Goal: Task Accomplishment & Management: Use online tool/utility

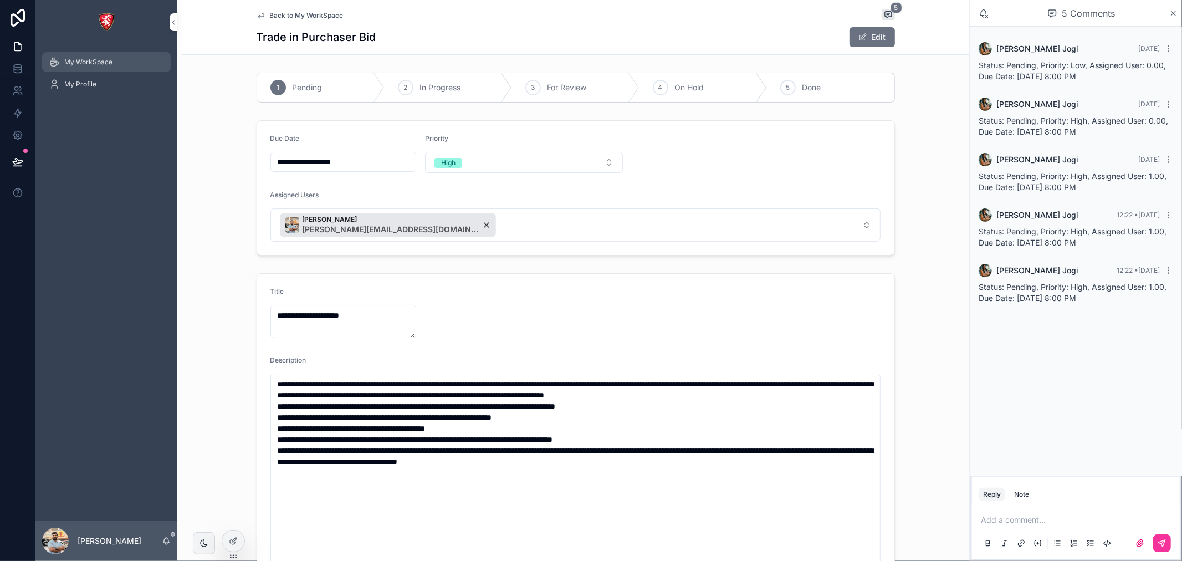
click at [106, 65] on span "My WorkSpace" at bounding box center [88, 62] width 48 height 9
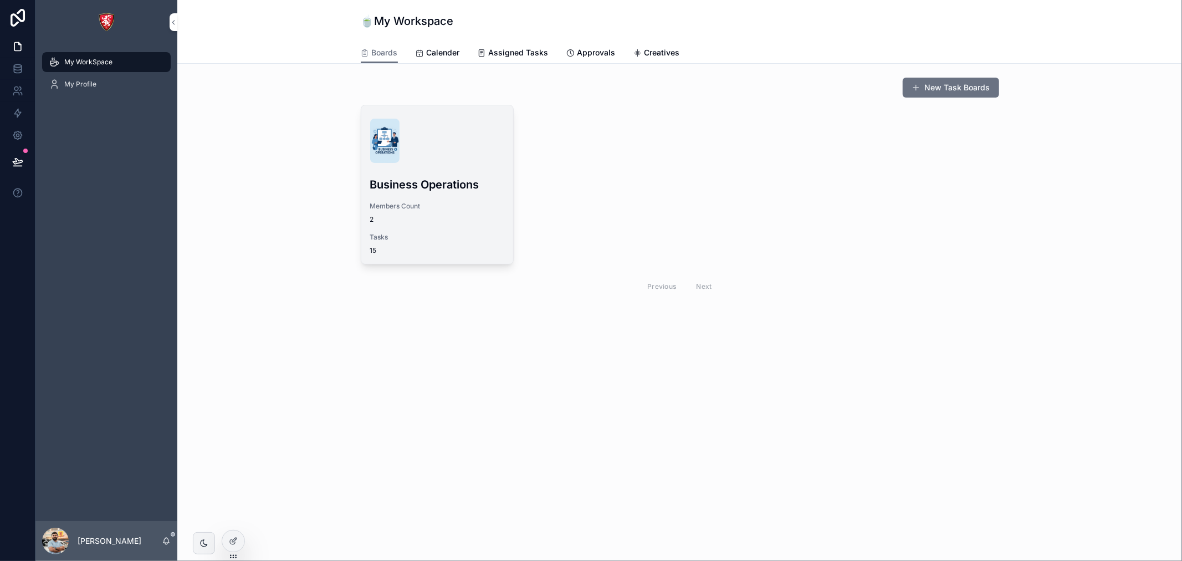
click at [436, 180] on h3 "Business Operations" at bounding box center [437, 184] width 134 height 17
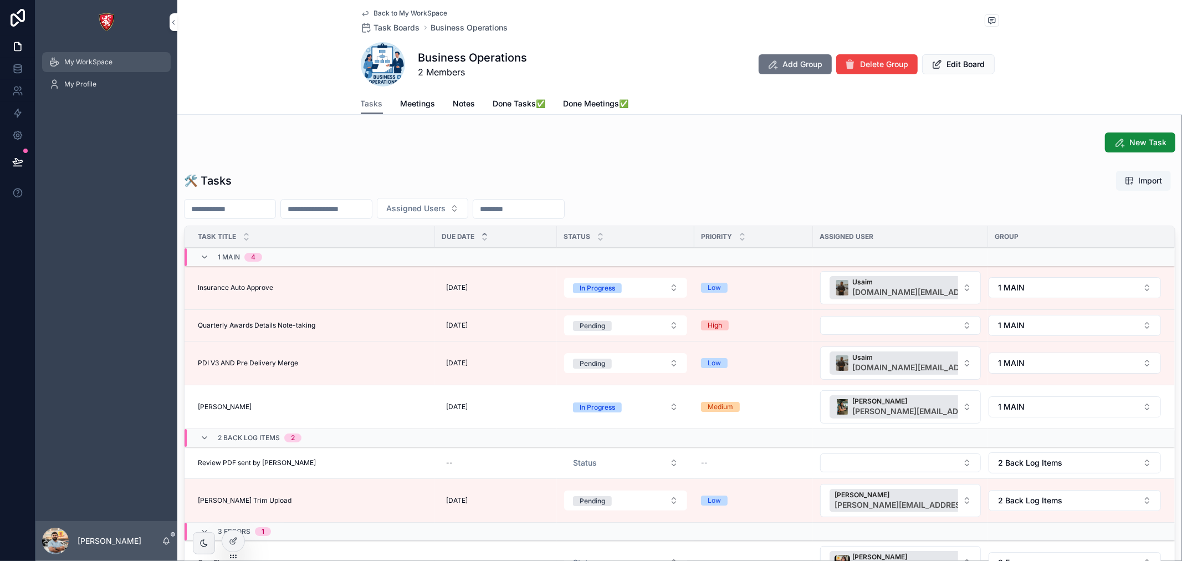
click at [111, 59] on span "My WorkSpace" at bounding box center [88, 62] width 48 height 9
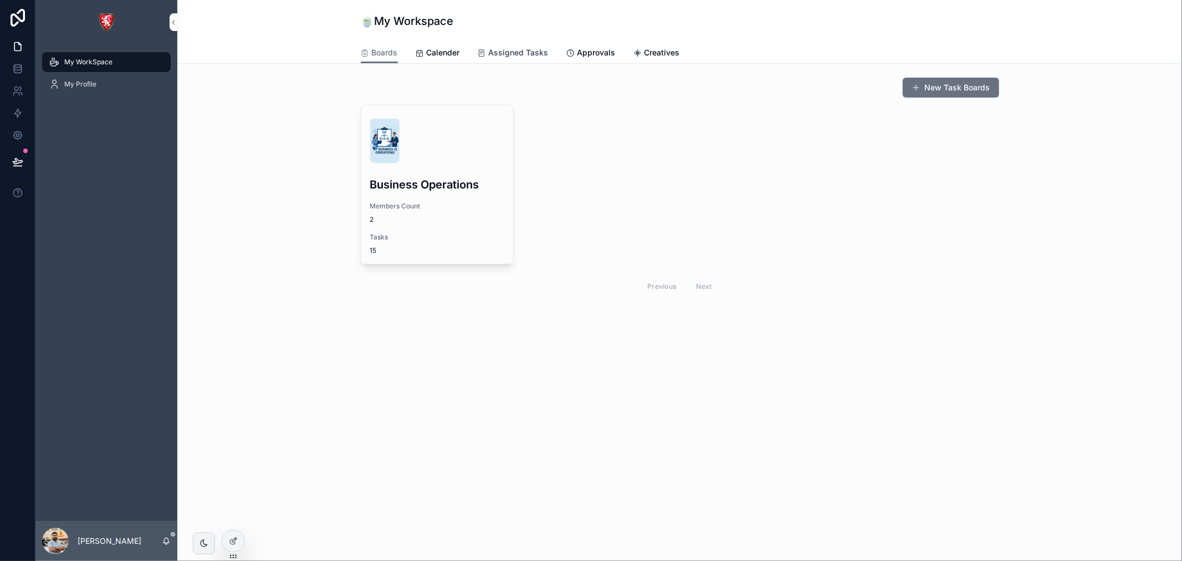
click at [515, 52] on span "Assigned Tasks" at bounding box center [519, 52] width 60 height 11
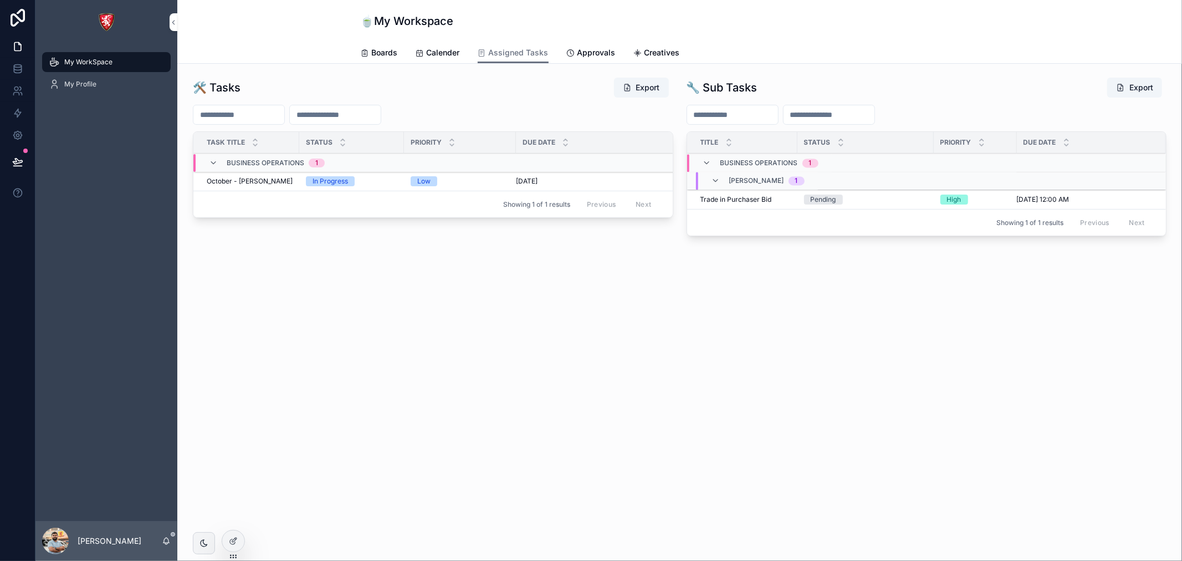
click at [562, 183] on div "[DATE] [DATE]" at bounding box center [589, 181] width 147 height 9
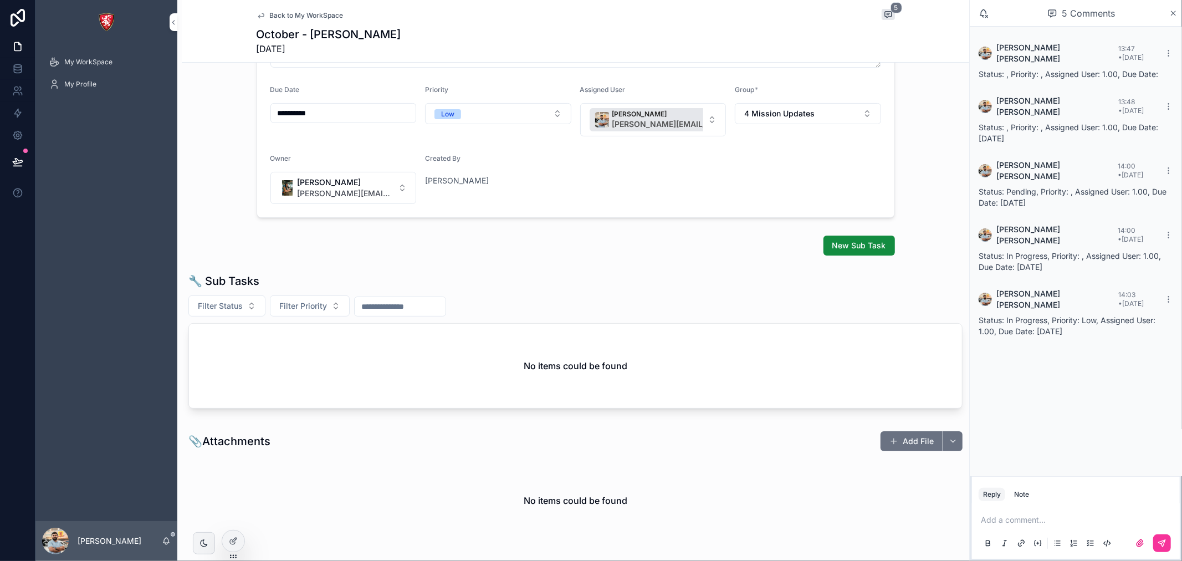
scroll to position [185, 0]
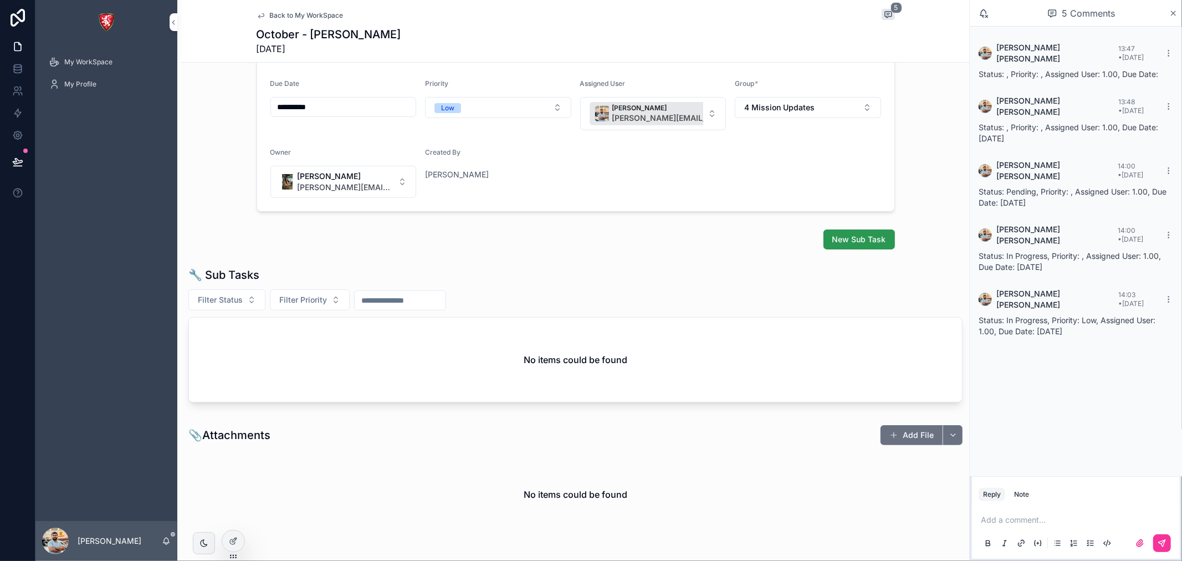
click at [859, 241] on span "New Sub Task" at bounding box center [859, 239] width 54 height 11
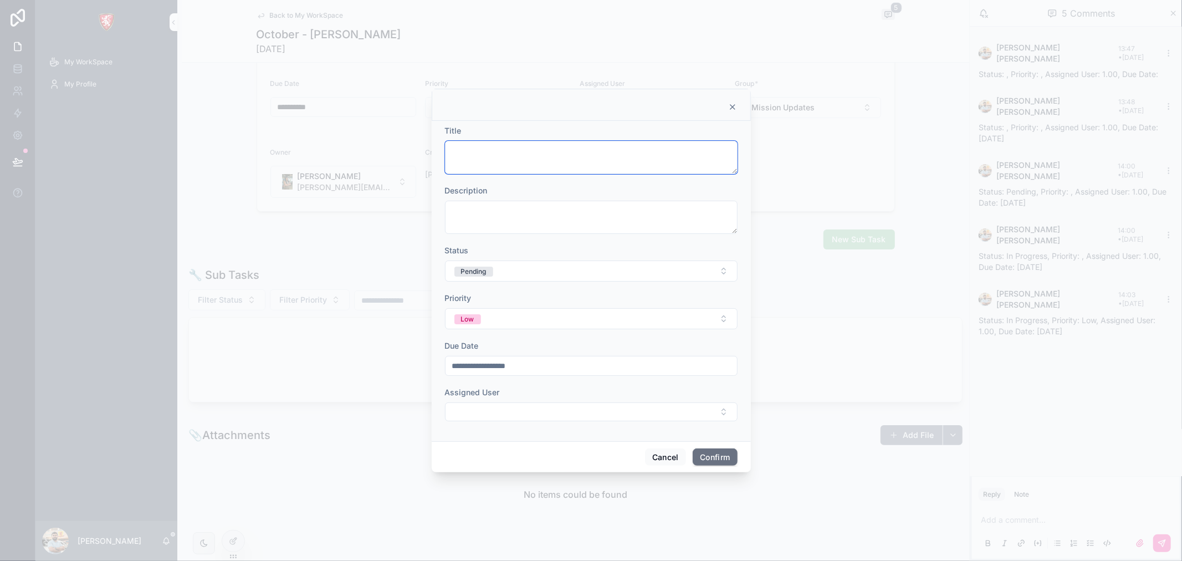
click at [579, 146] on textarea at bounding box center [591, 157] width 293 height 33
click at [734, 107] on icon at bounding box center [732, 107] width 9 height 9
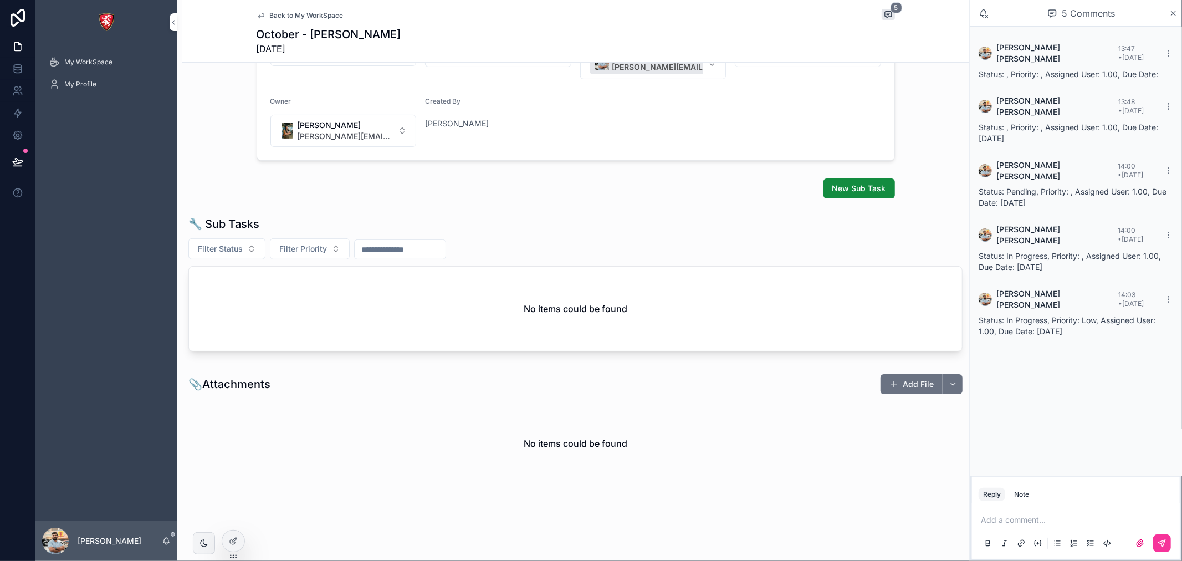
scroll to position [112, 0]
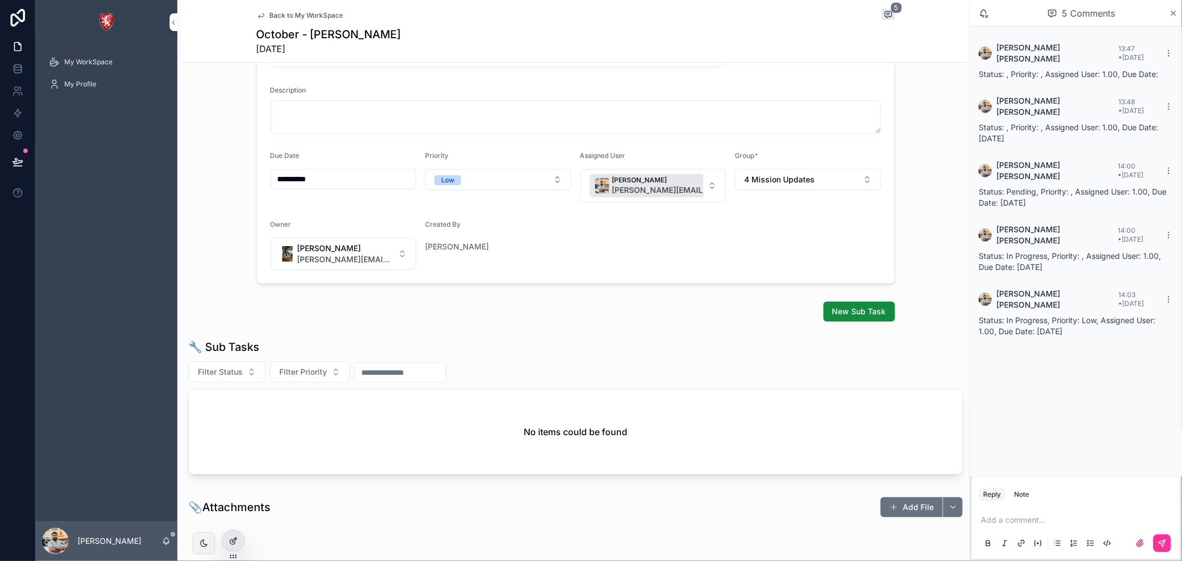
click at [233, 542] on icon at bounding box center [233, 540] width 9 height 9
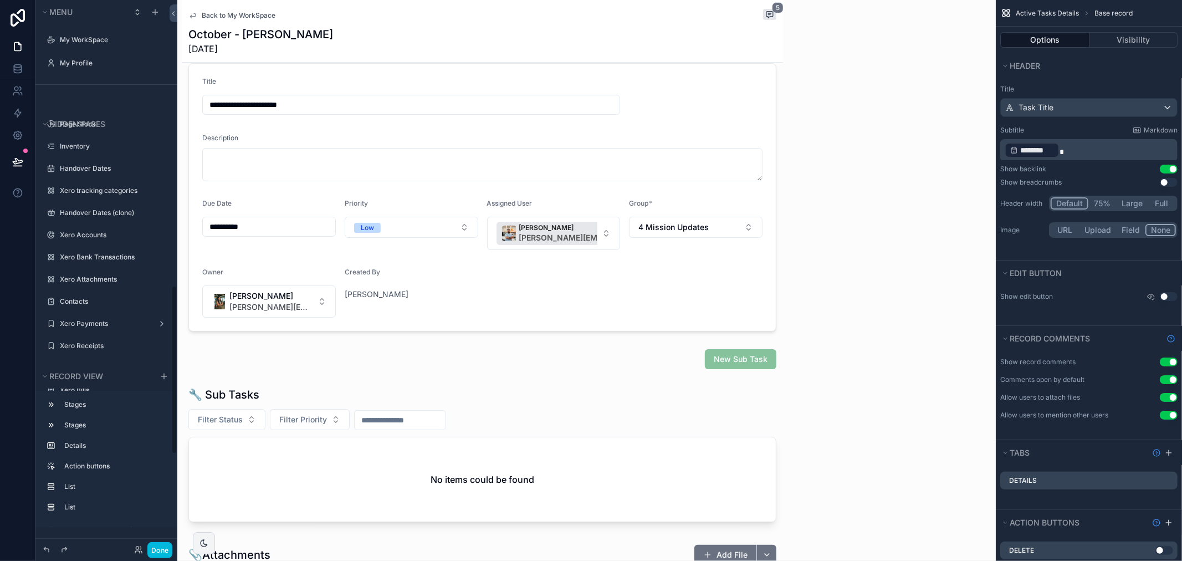
scroll to position [924, 0]
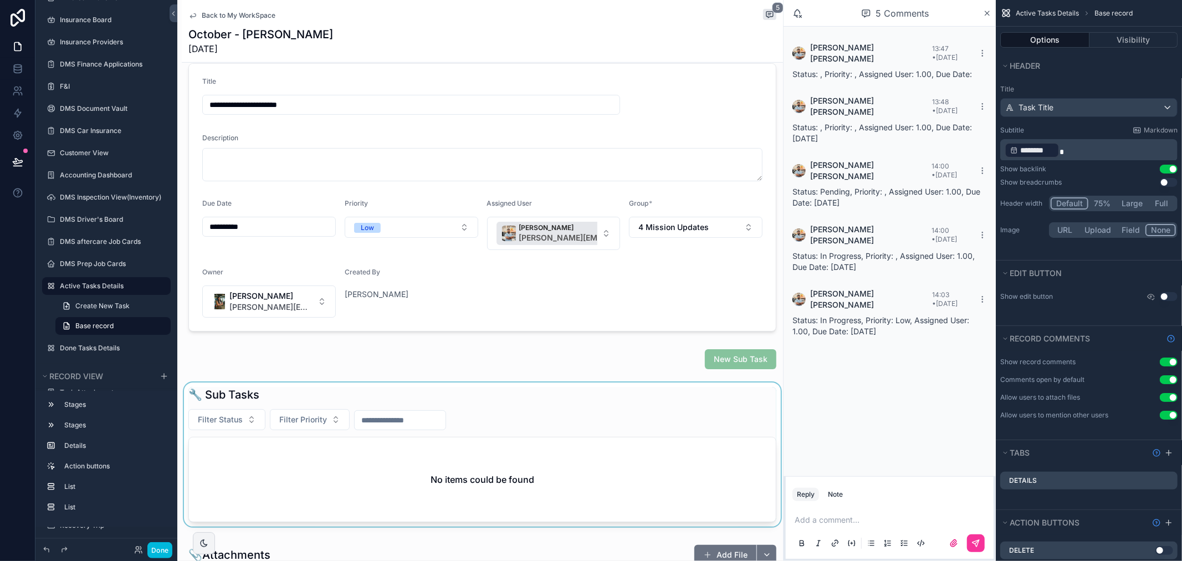
click at [368, 444] on div "scrollable content" at bounding box center [482, 456] width 601 height 148
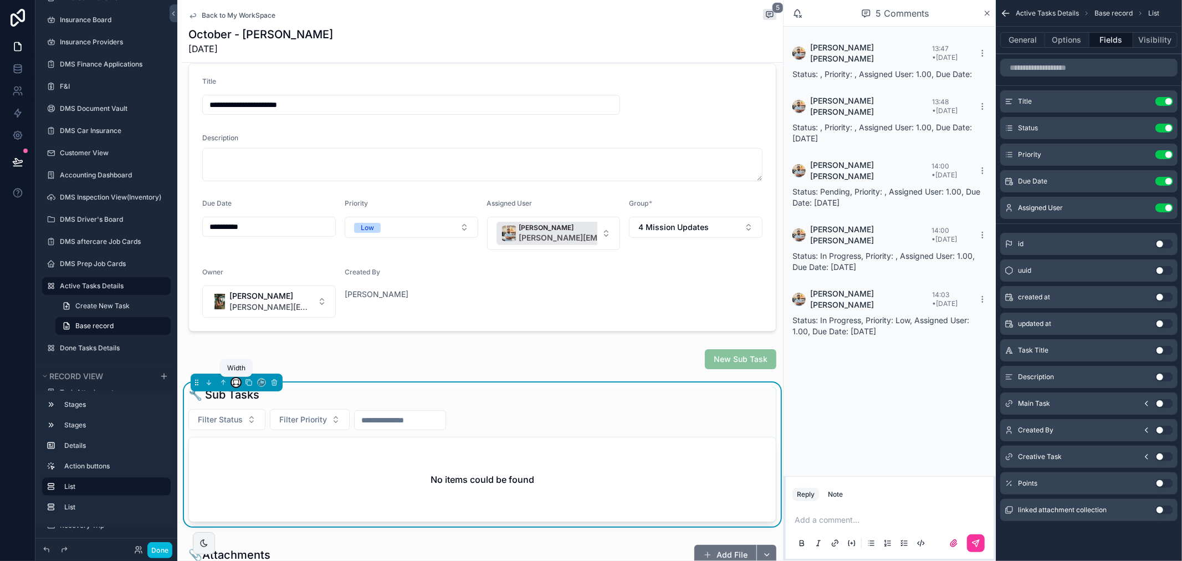
click at [233, 384] on icon "scrollable content" at bounding box center [233, 384] width 1 height 2
click at [262, 405] on span "Default" at bounding box center [254, 403] width 26 height 13
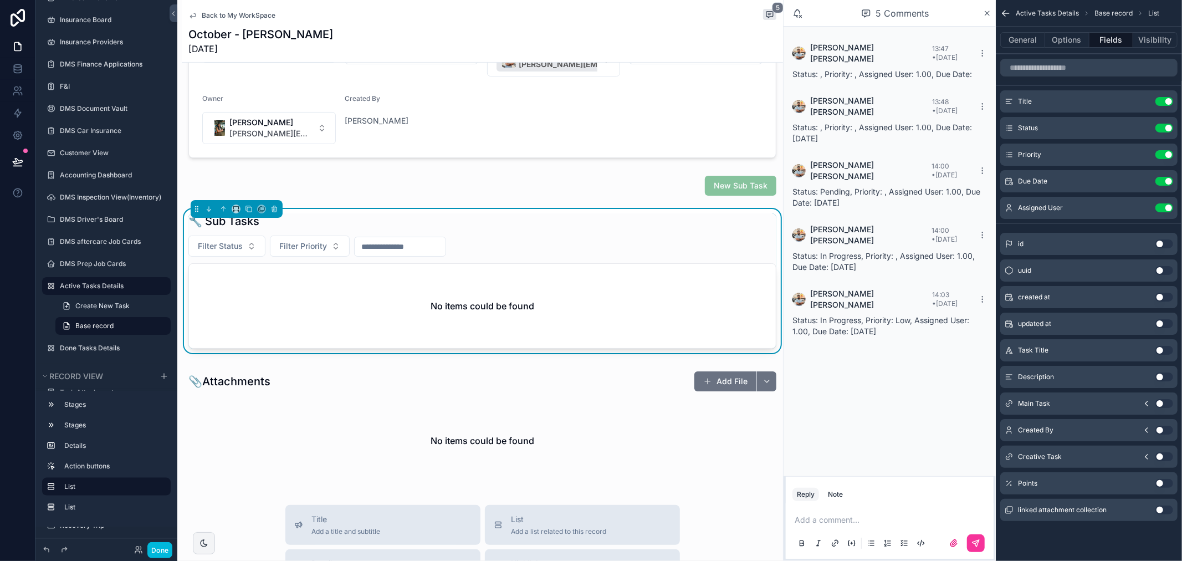
scroll to position [297, 0]
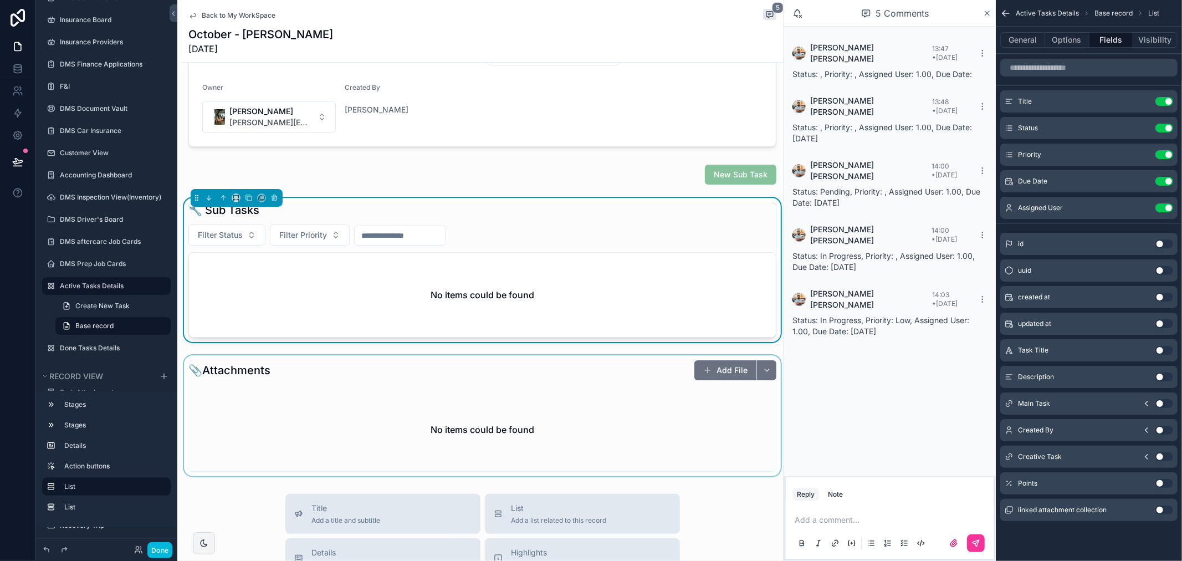
click at [287, 423] on div "scrollable content" at bounding box center [482, 415] width 601 height 121
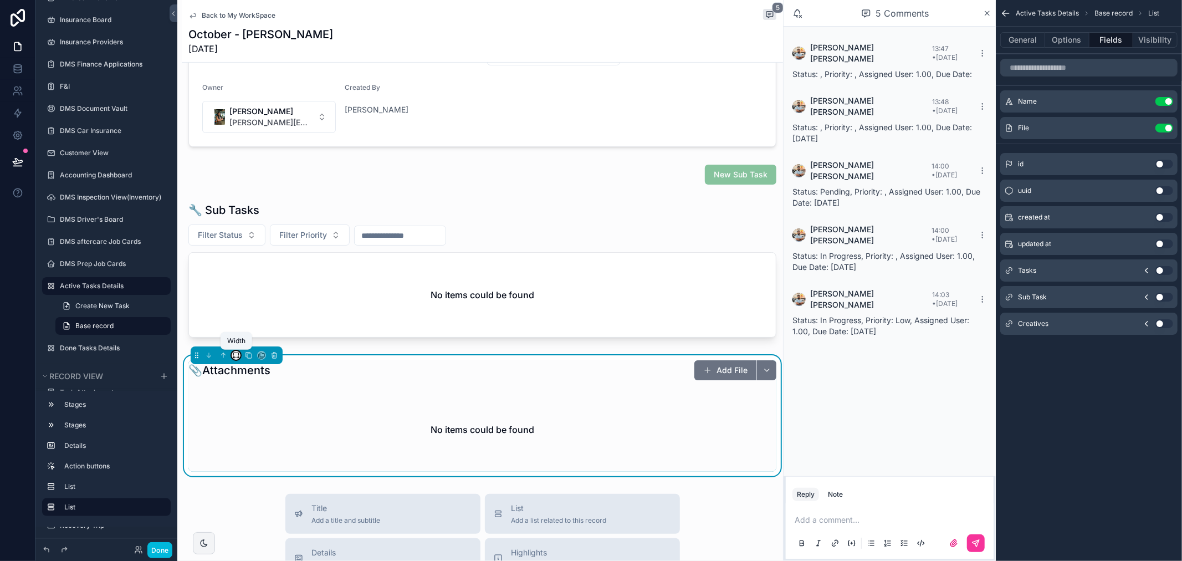
click at [238, 355] on icon "scrollable content" at bounding box center [236, 355] width 8 height 8
click at [246, 388] on div "25%" at bounding box center [259, 397] width 51 height 20
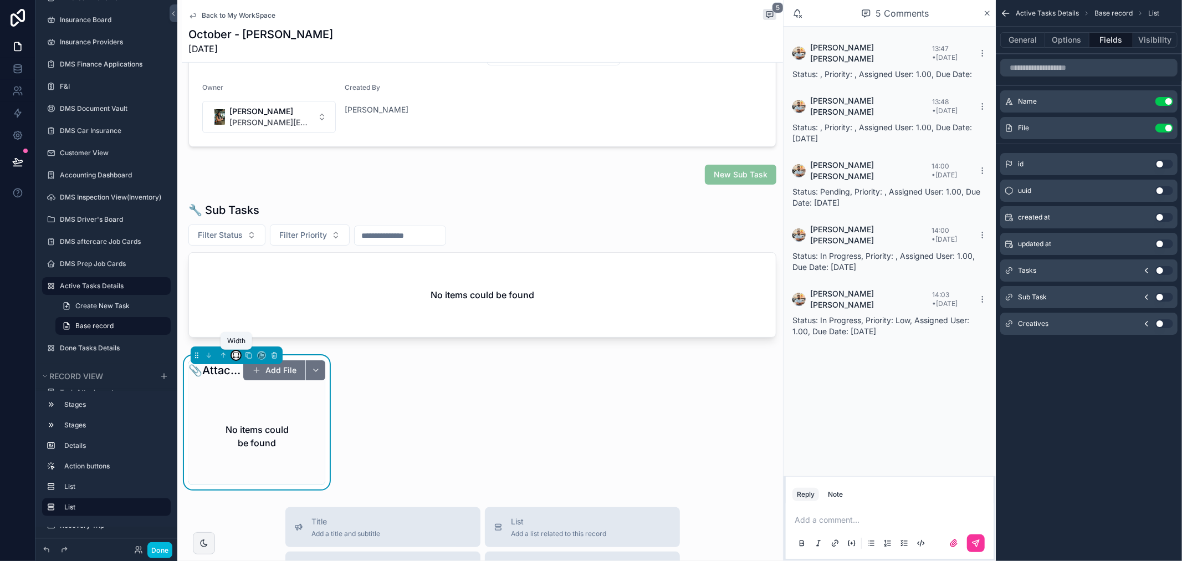
click at [233, 356] on icon "scrollable content" at bounding box center [236, 355] width 8 height 8
click at [267, 375] on span "Default" at bounding box center [254, 376] width 26 height 13
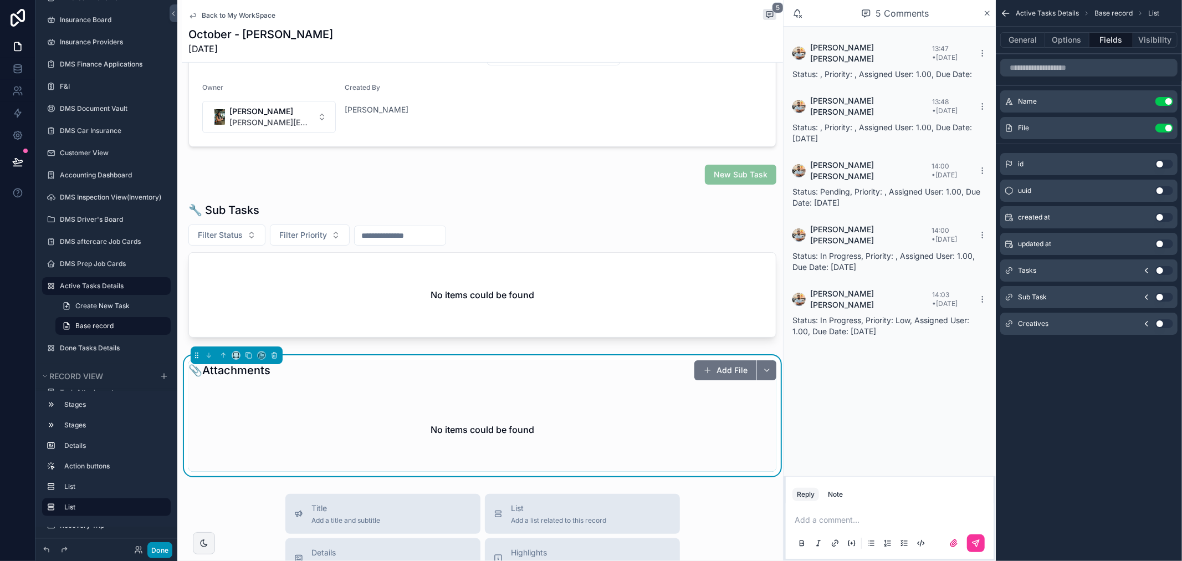
click at [159, 546] on button "Done" at bounding box center [159, 550] width 25 height 16
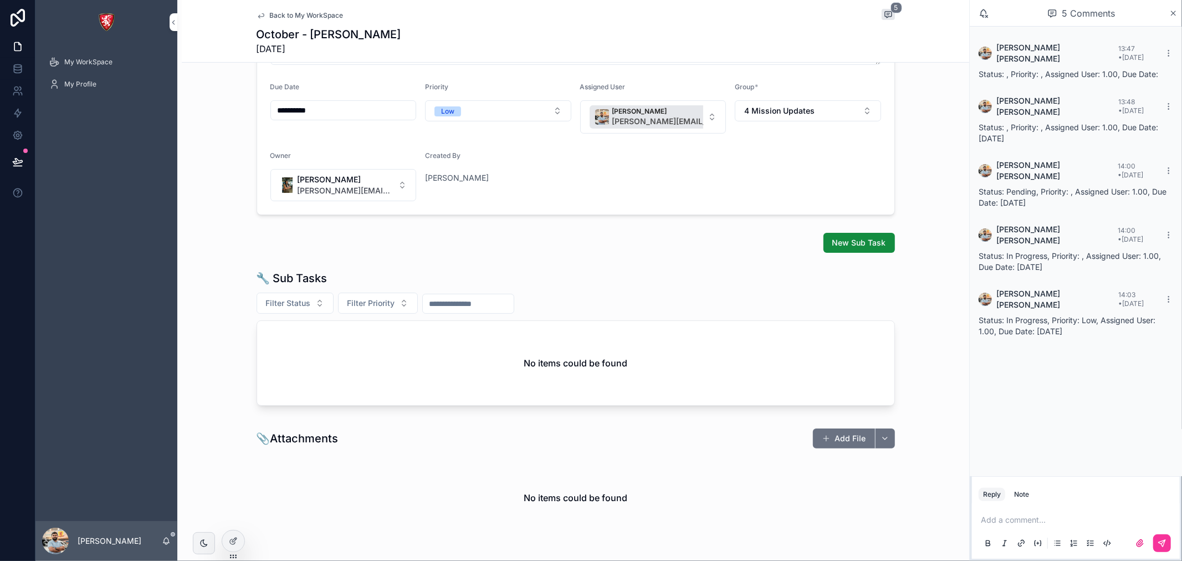
scroll to position [235, 0]
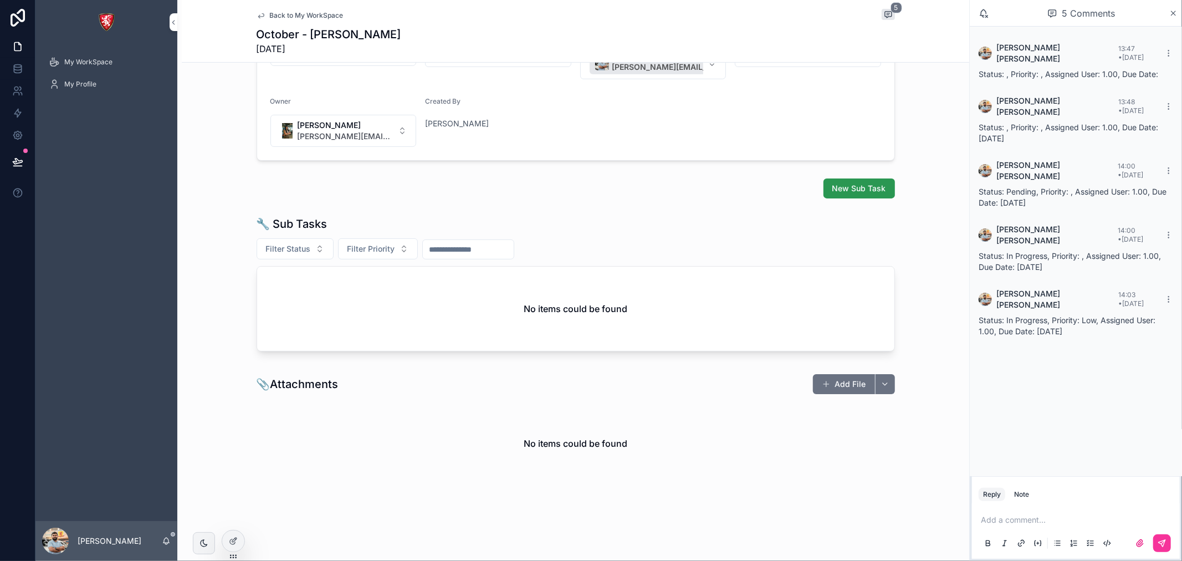
click at [846, 186] on span "New Sub Task" at bounding box center [859, 188] width 54 height 11
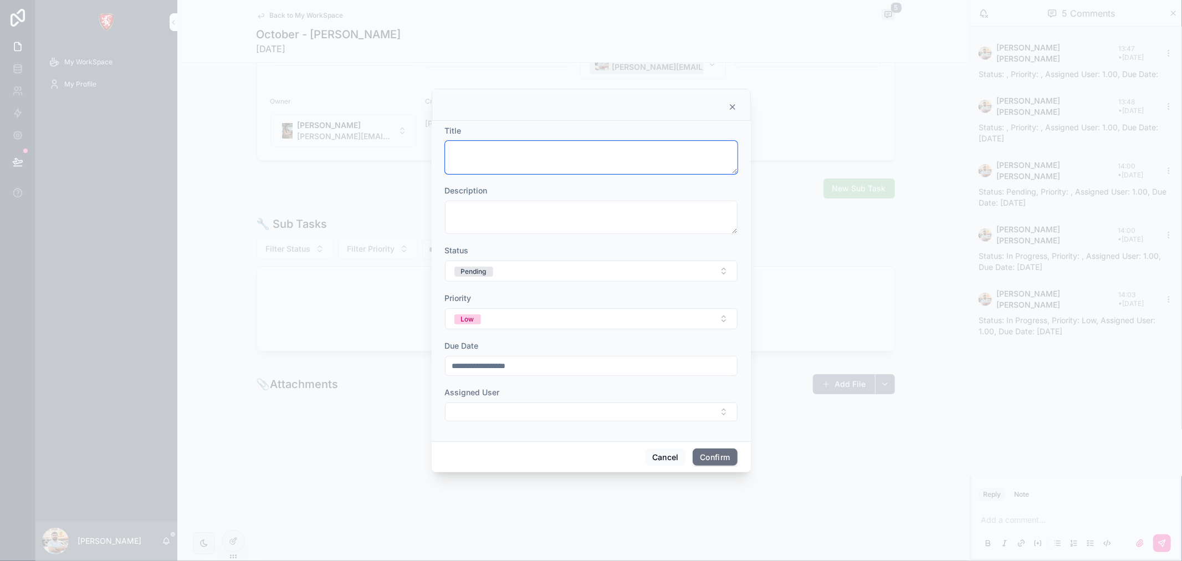
click at [527, 148] on textarea at bounding box center [591, 157] width 293 height 33
type textarea "*"
type textarea "**********"
